Goal: Transaction & Acquisition: Obtain resource

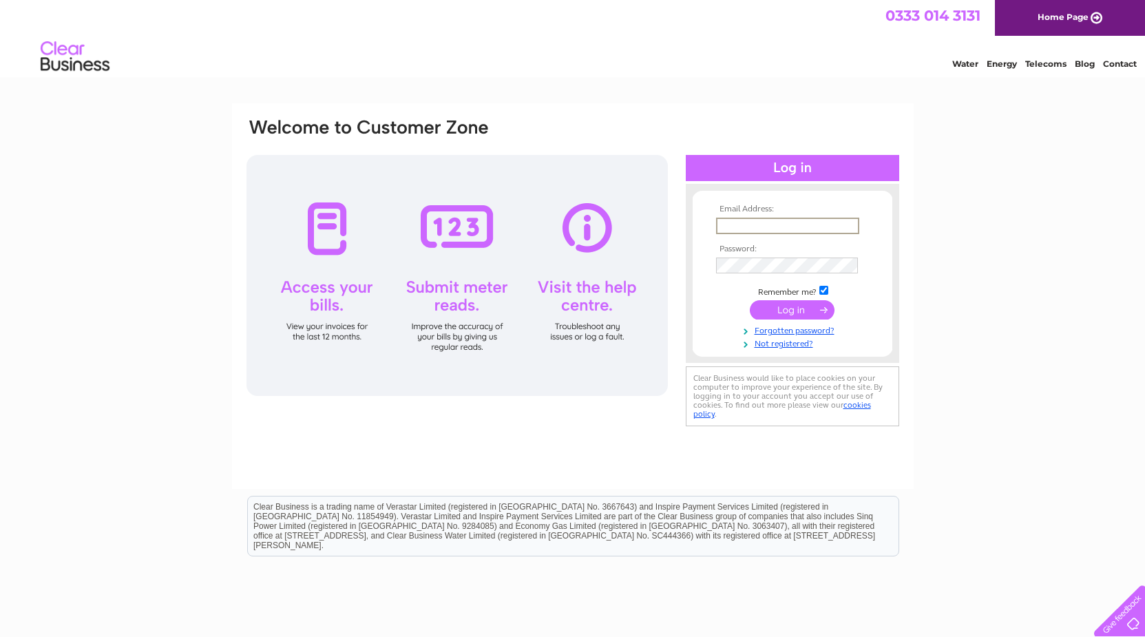
click at [747, 222] on input "text" at bounding box center [787, 226] width 143 height 17
type input "gracemurraystow@gmail.com"
click at [782, 310] on input "submit" at bounding box center [792, 308] width 85 height 19
click at [807, 311] on input "submit" at bounding box center [792, 309] width 85 height 19
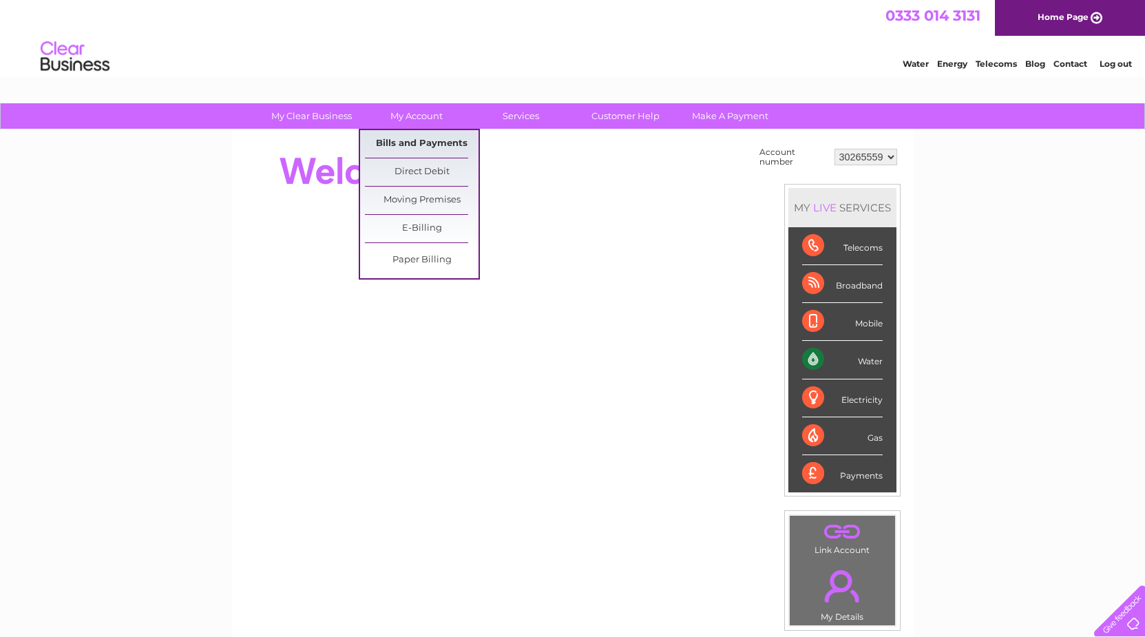
click at [438, 145] on link "Bills and Payments" at bounding box center [422, 144] width 114 height 28
click at [439, 140] on link "Bills and Payments" at bounding box center [422, 144] width 114 height 28
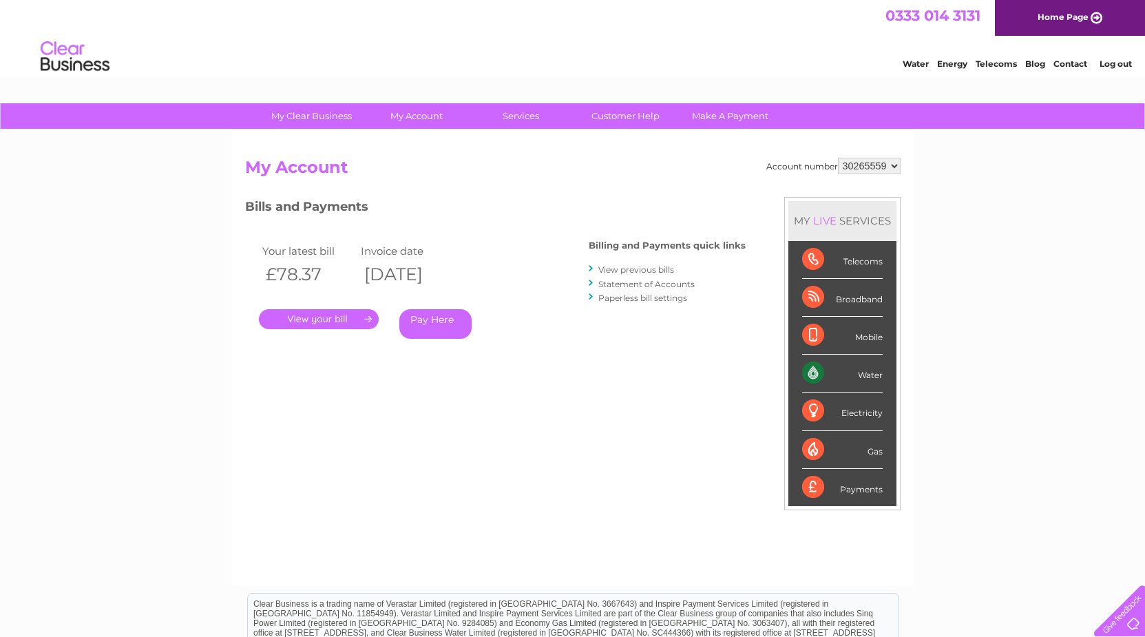
click at [329, 318] on link "." at bounding box center [319, 319] width 120 height 20
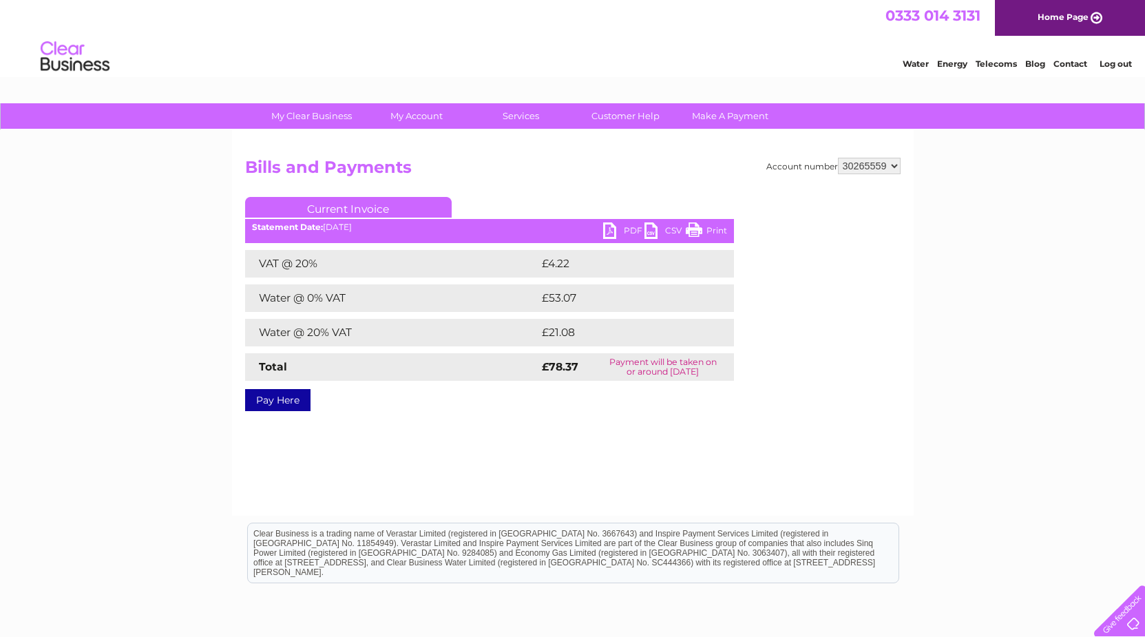
click at [624, 227] on link "PDF" at bounding box center [623, 232] width 41 height 20
click at [1116, 63] on link "Log out" at bounding box center [1116, 64] width 32 height 10
